Goal: Task Accomplishment & Management: Manage account settings

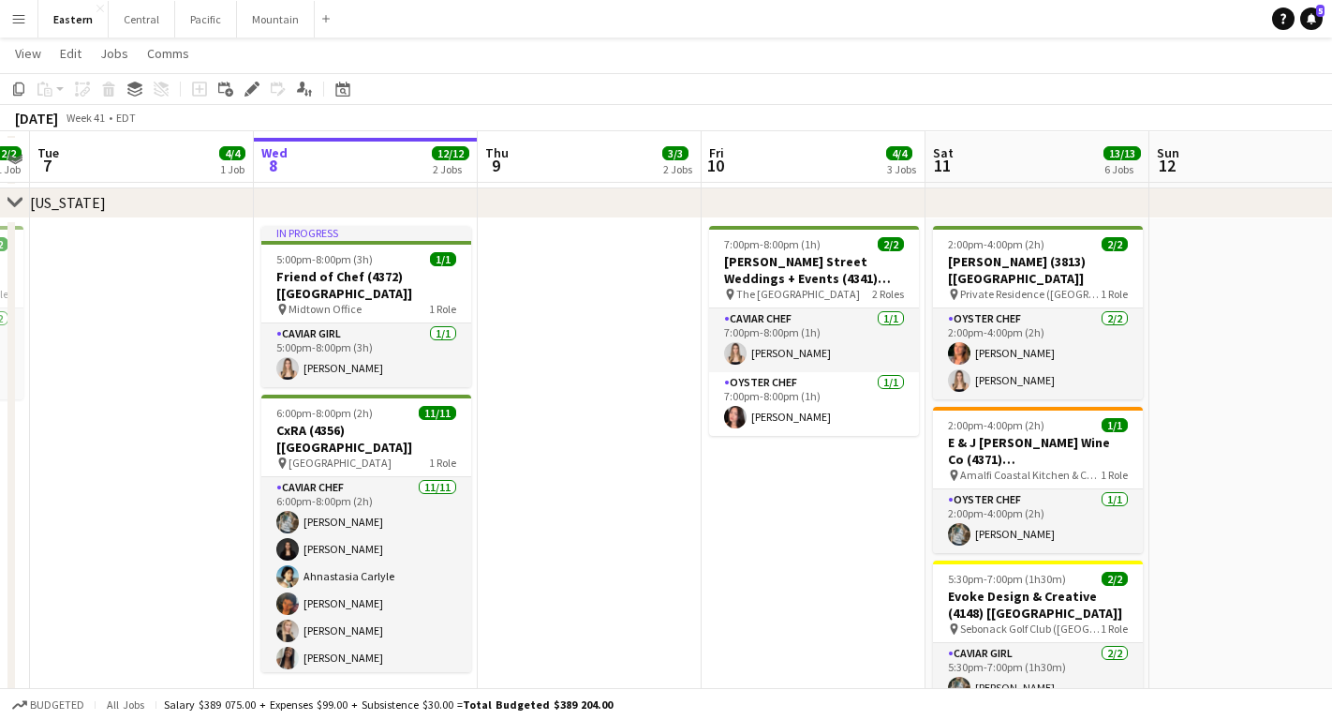
scroll to position [856, 0]
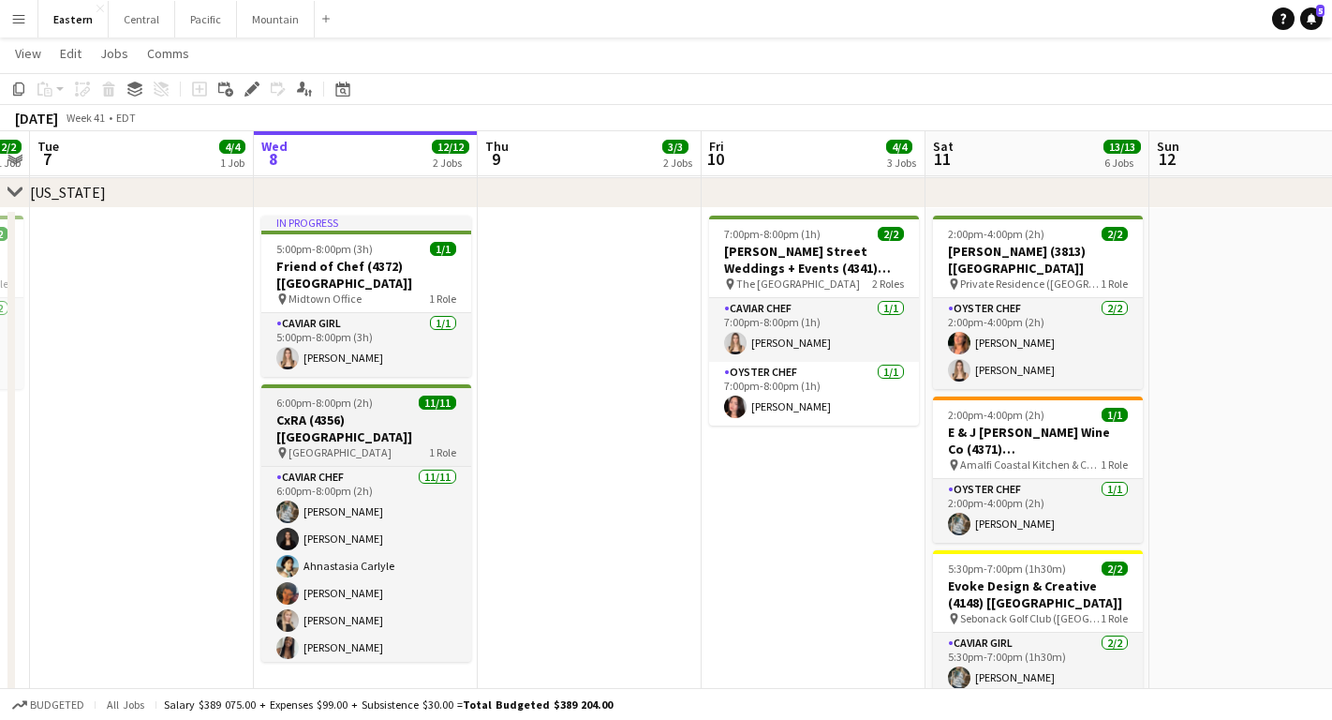
click at [349, 445] on span "[GEOGRAPHIC_DATA]" at bounding box center [340, 452] width 103 height 14
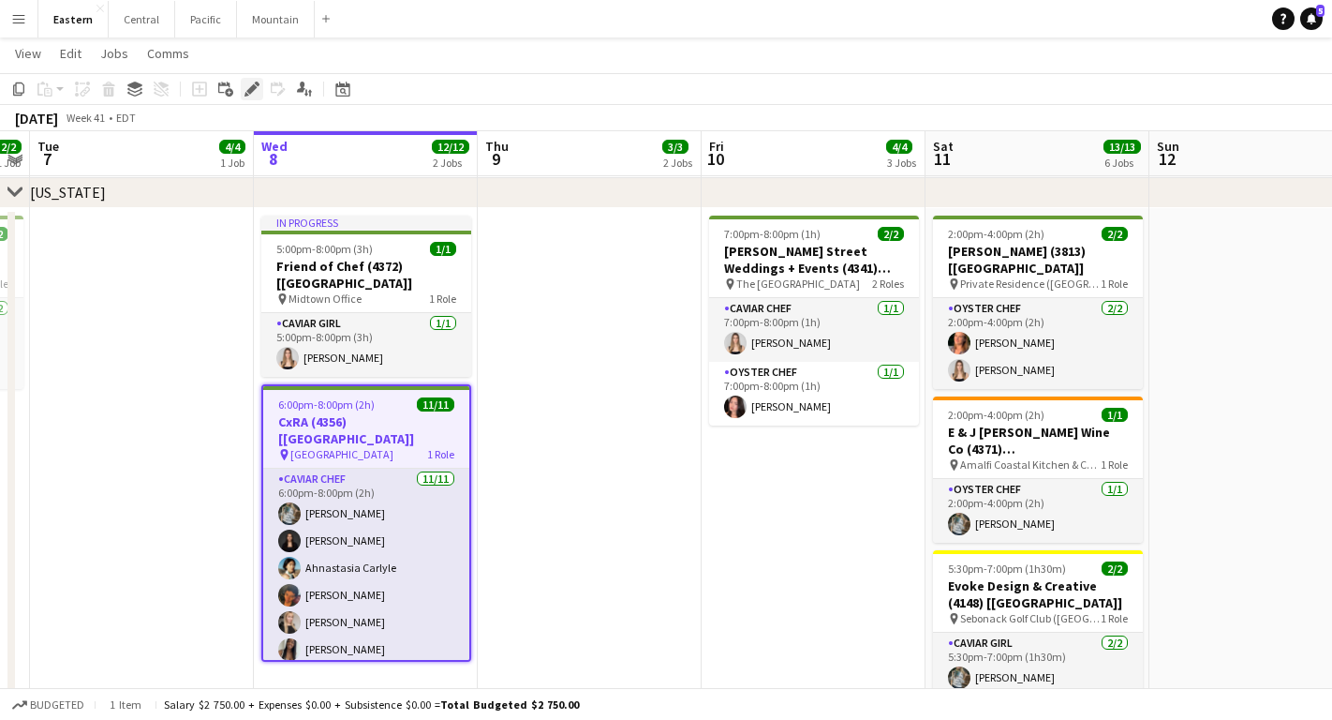
click at [247, 94] on icon at bounding box center [247, 94] width 5 height 5
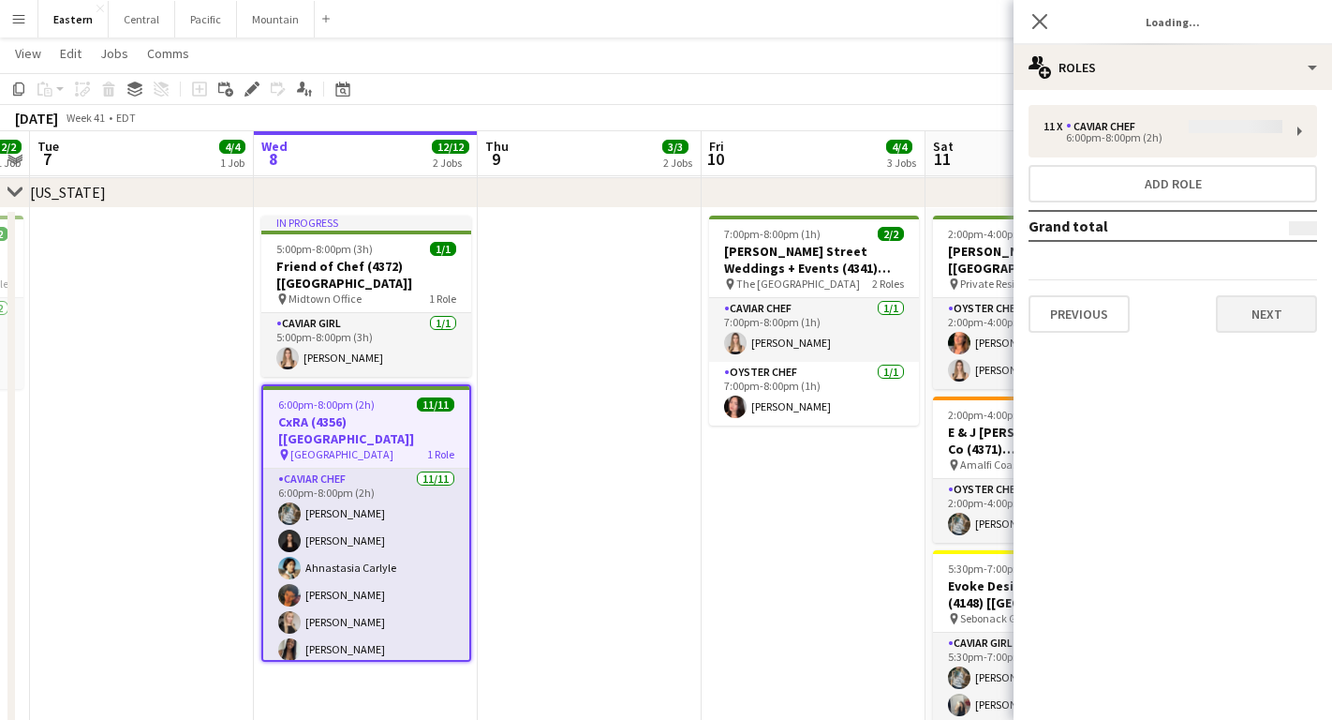
click at [1255, 309] on button "Next" at bounding box center [1266, 313] width 101 height 37
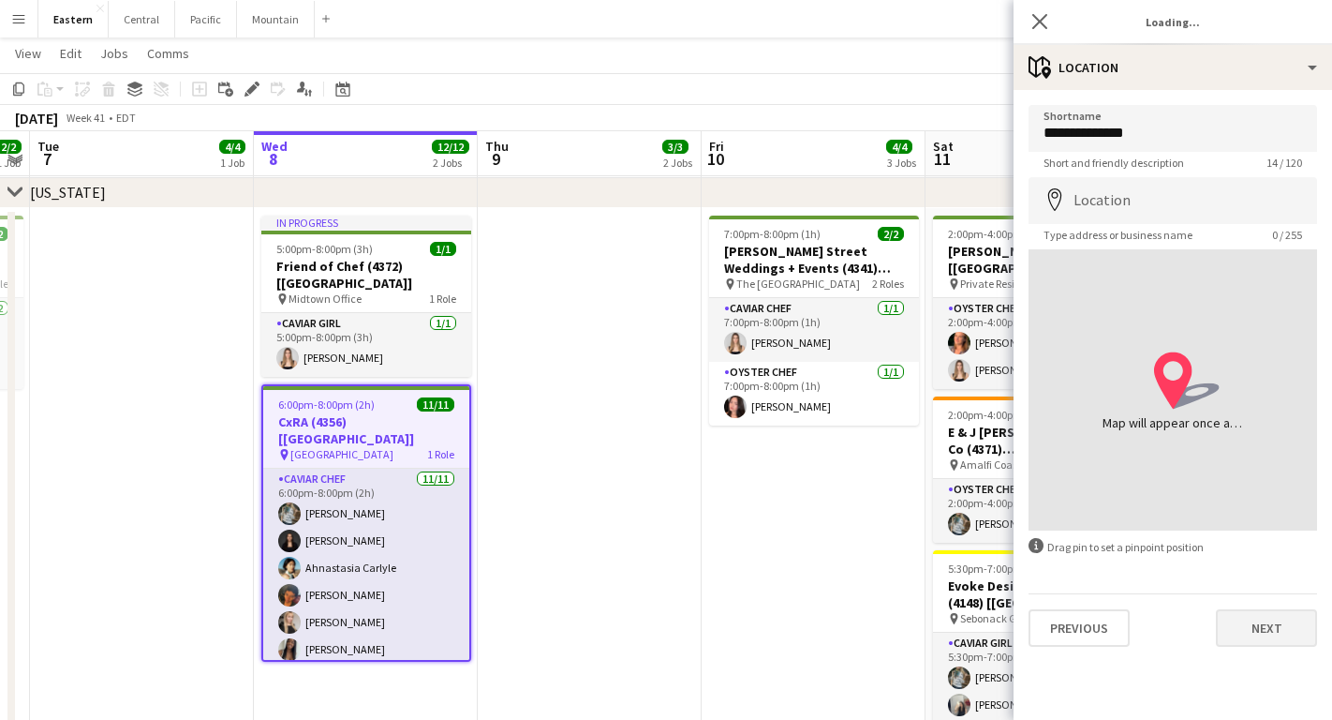
click at [1260, 641] on button "Next" at bounding box center [1266, 627] width 101 height 37
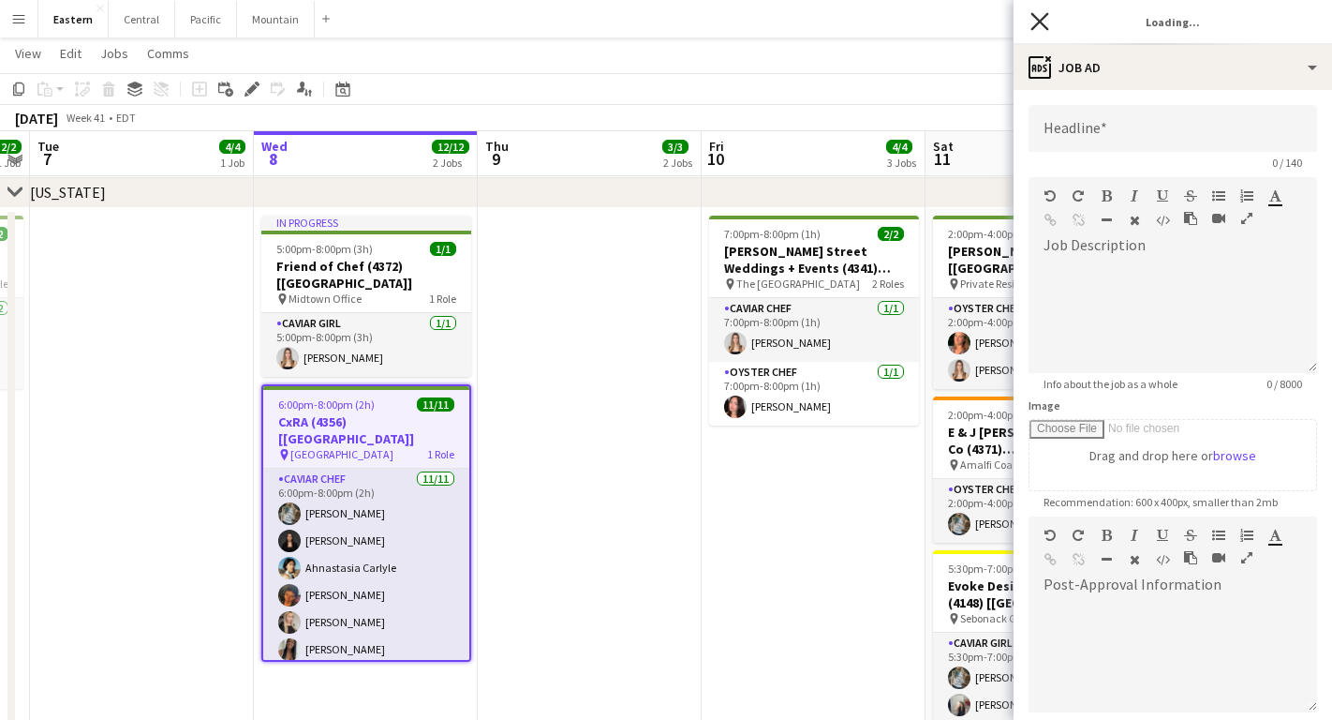
click at [1036, 18] on icon at bounding box center [1040, 21] width 18 height 18
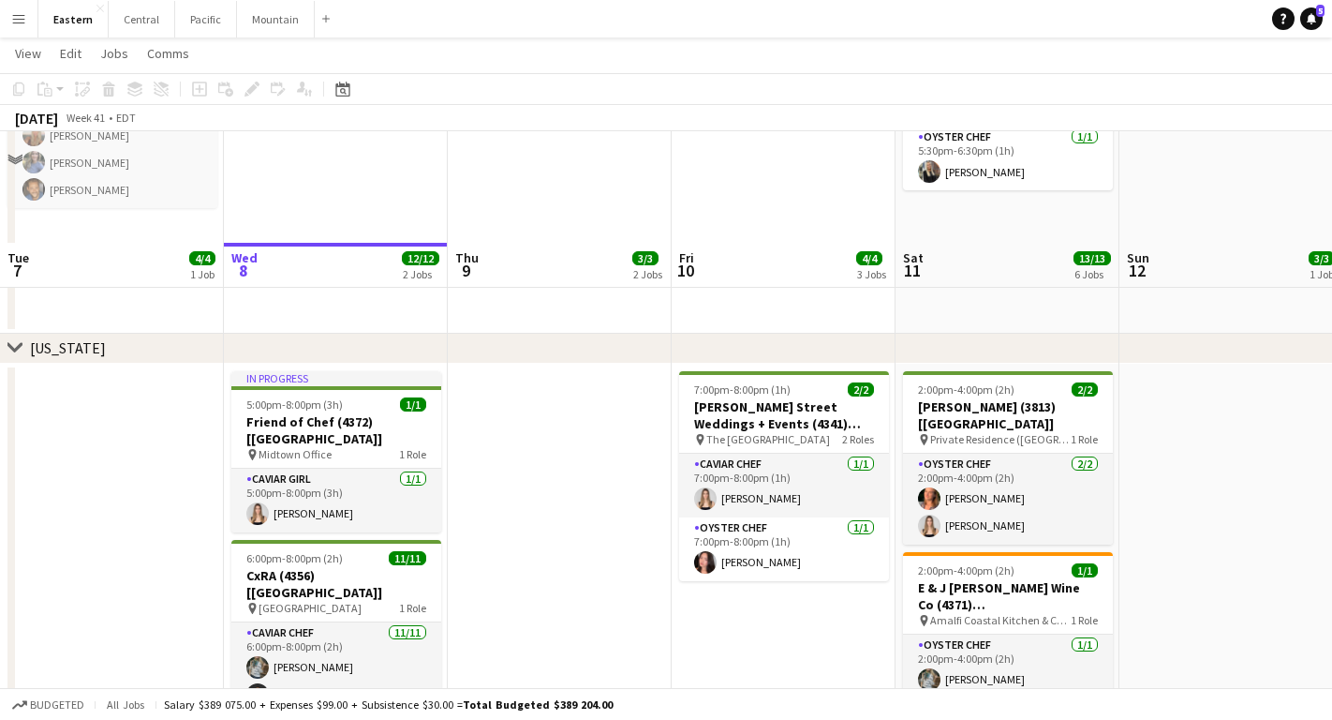
scroll to position [812, 0]
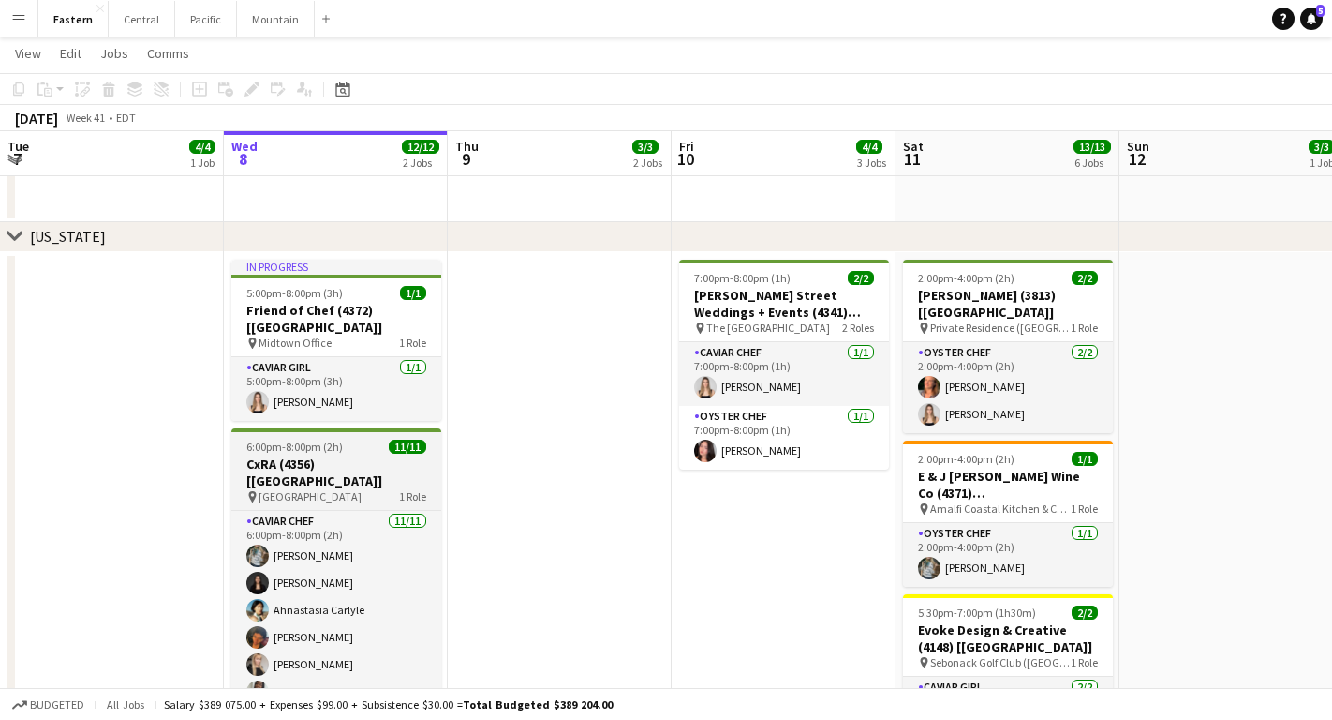
click at [292, 439] on span "6:00pm-8:00pm (2h)" at bounding box center [294, 446] width 97 height 14
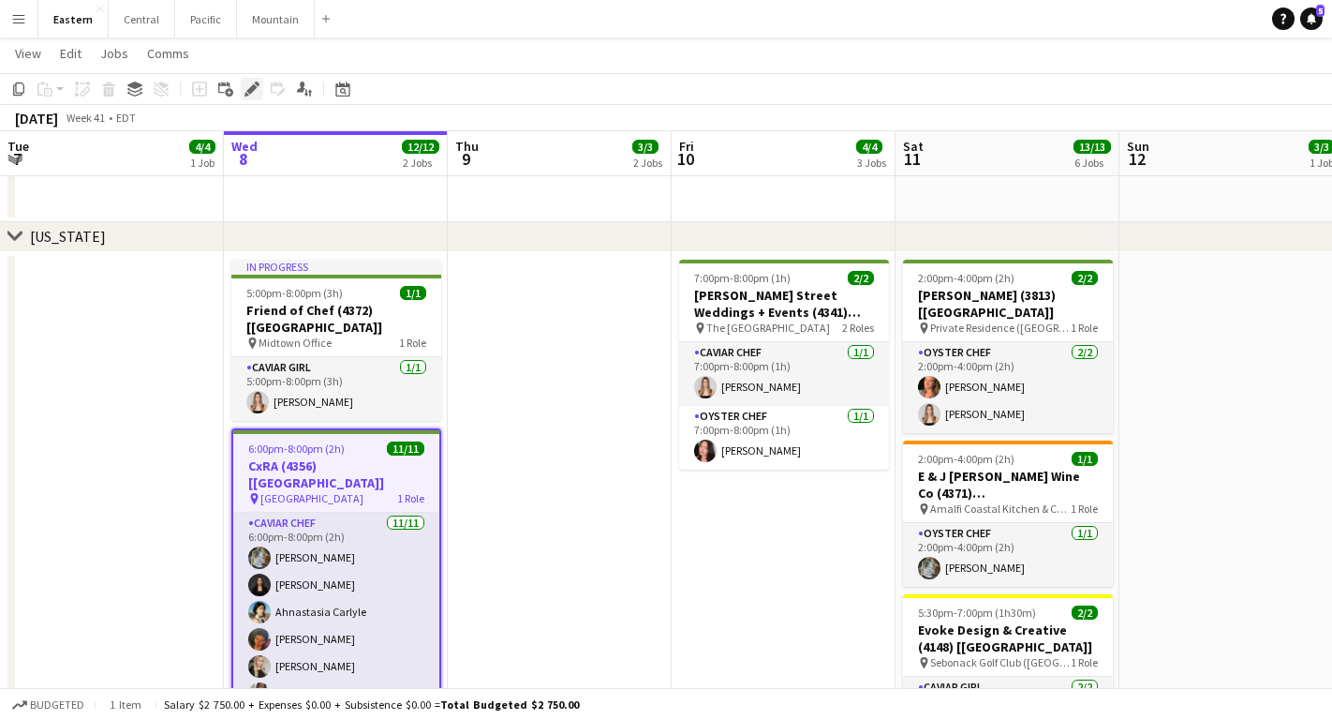
click at [244, 96] on div "Edit" at bounding box center [252, 89] width 22 height 22
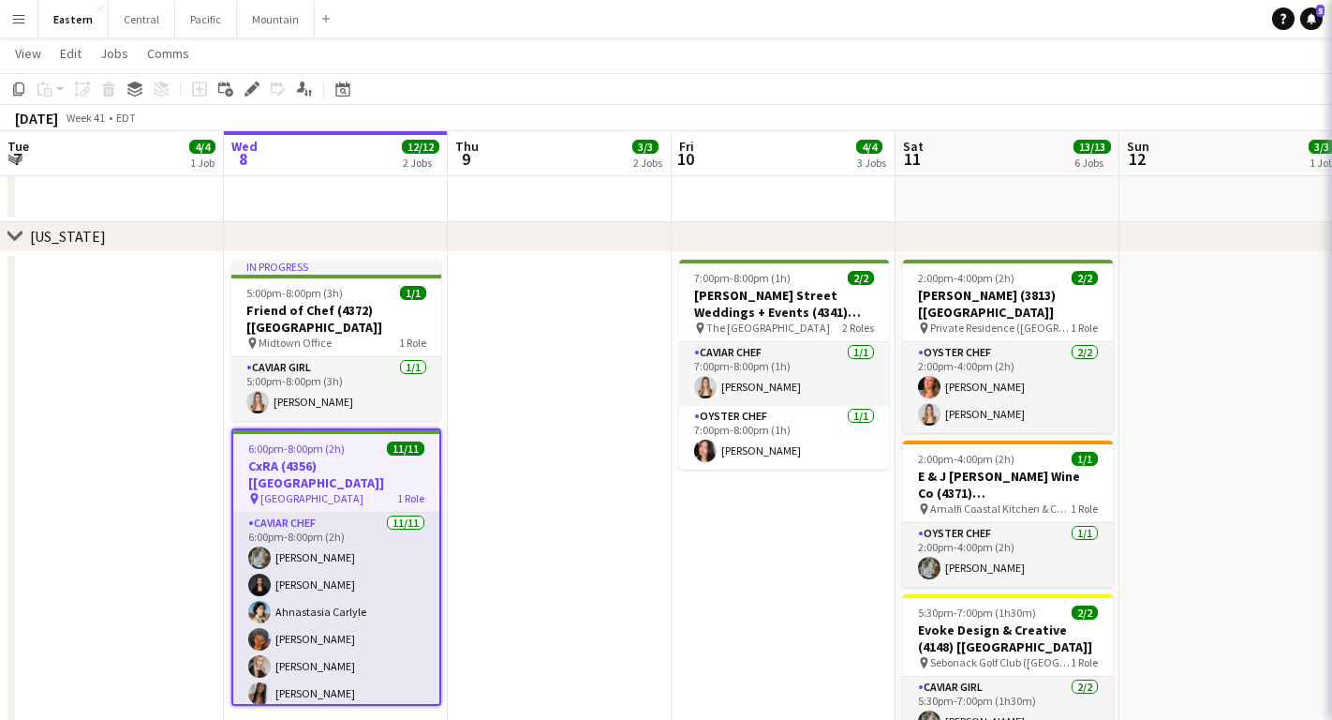
type input "**********"
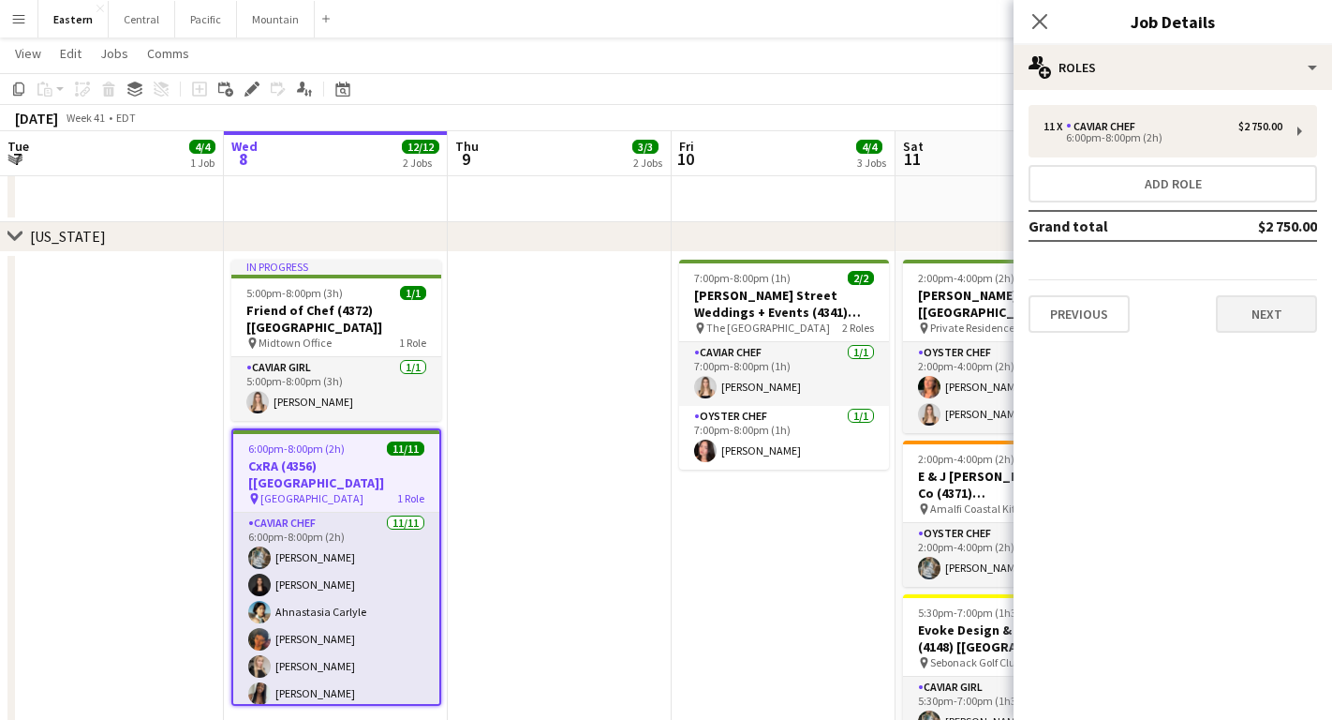
click at [1240, 306] on button "Next" at bounding box center [1266, 313] width 101 height 37
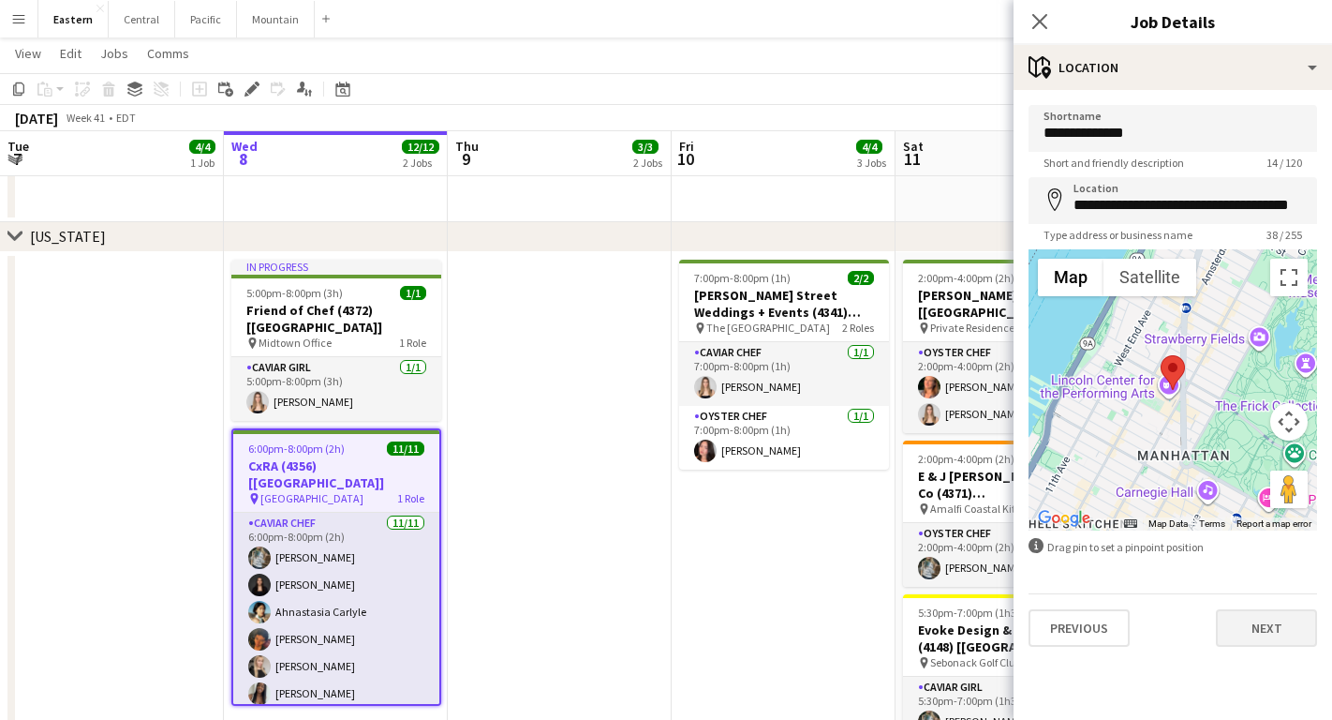
click at [1272, 628] on button "Next" at bounding box center [1266, 627] width 101 height 37
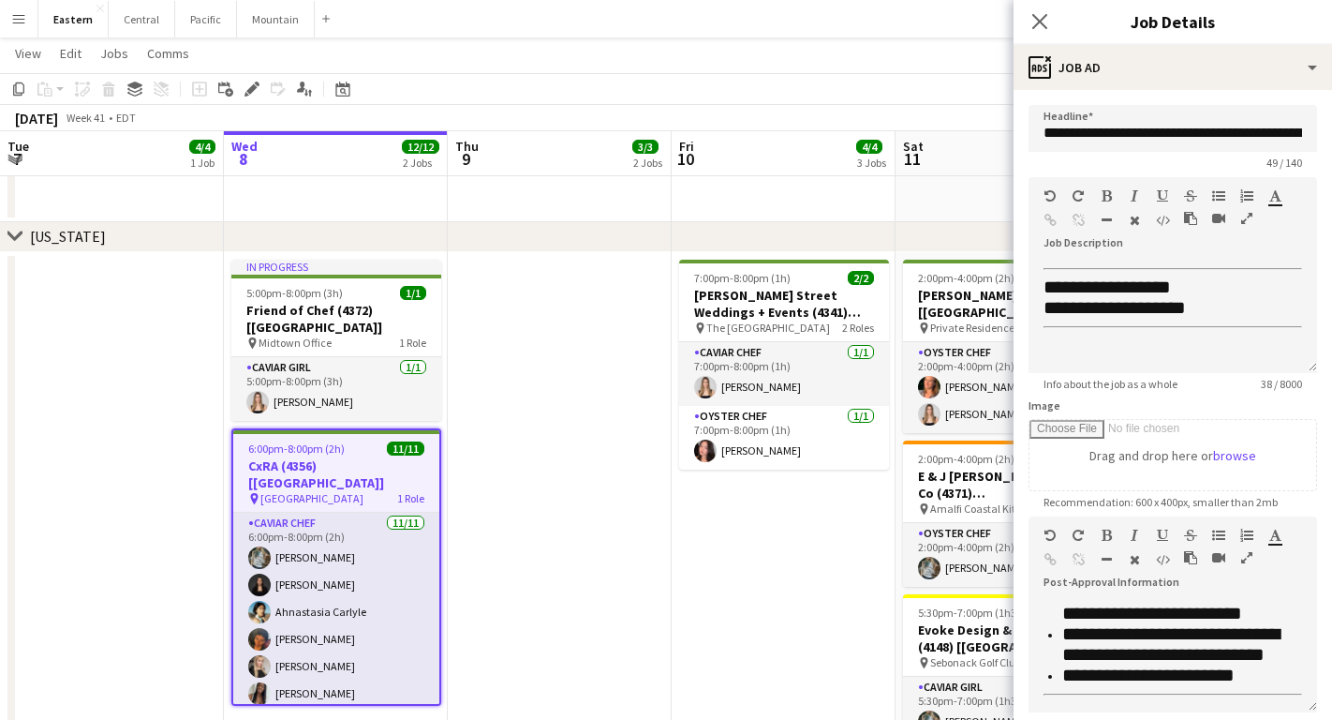
scroll to position [350, 0]
click at [62, 384] on app-date-cell at bounding box center [112, 530] width 224 height 557
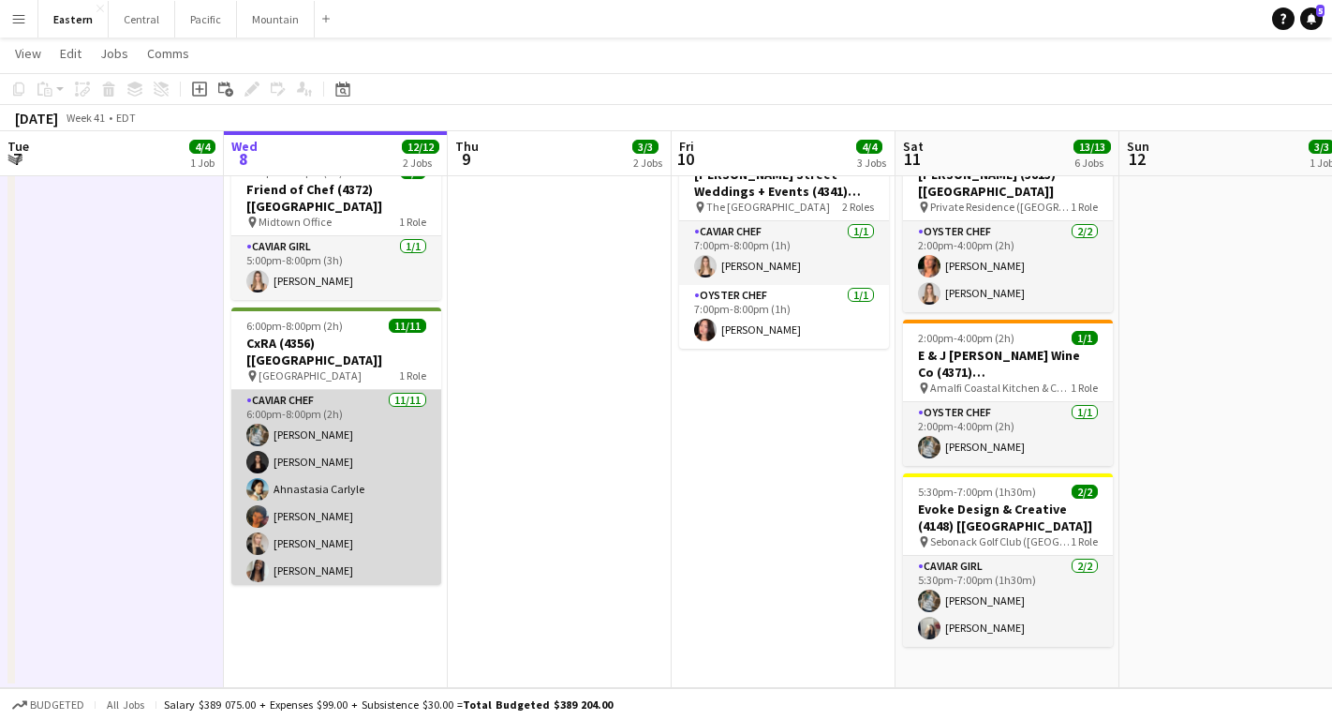
scroll to position [0, 0]
